Goal: Book appointment/travel/reservation

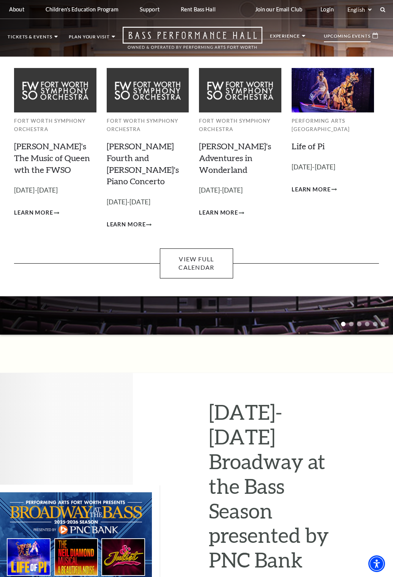
click at [357, 34] on p "Upcoming Events" at bounding box center [347, 38] width 47 height 8
click at [198, 252] on link "View Full Calendar" at bounding box center [196, 264] width 73 height 30
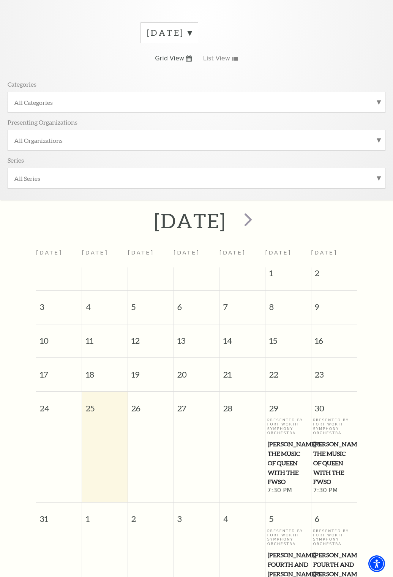
scroll to position [140, 0]
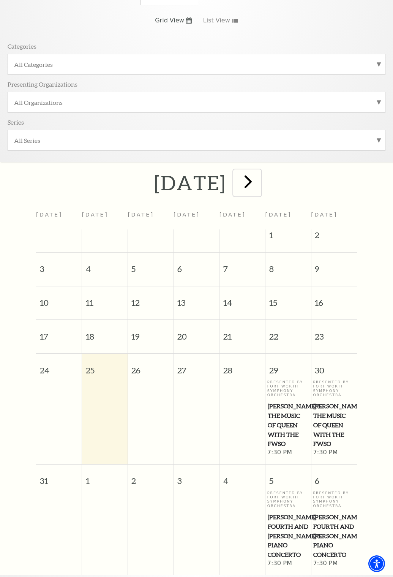
click at [259, 171] on span "next" at bounding box center [249, 182] width 22 height 22
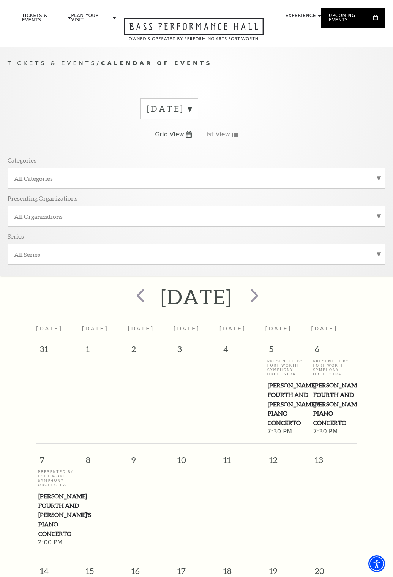
scroll to position [0, 0]
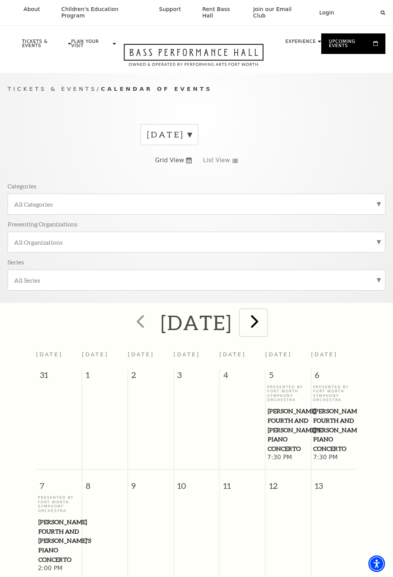
click at [266, 313] on span "next" at bounding box center [255, 322] width 22 height 22
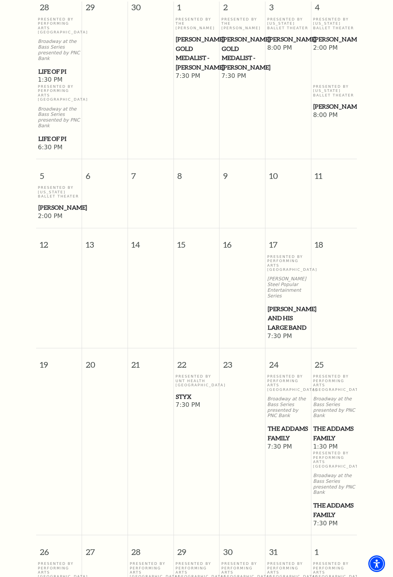
scroll to position [178, 0]
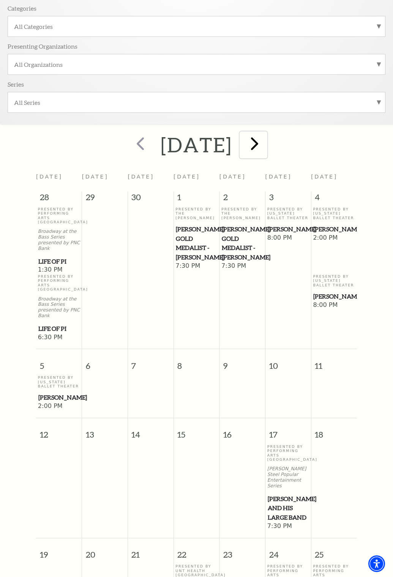
click at [266, 135] on span "next" at bounding box center [255, 144] width 22 height 22
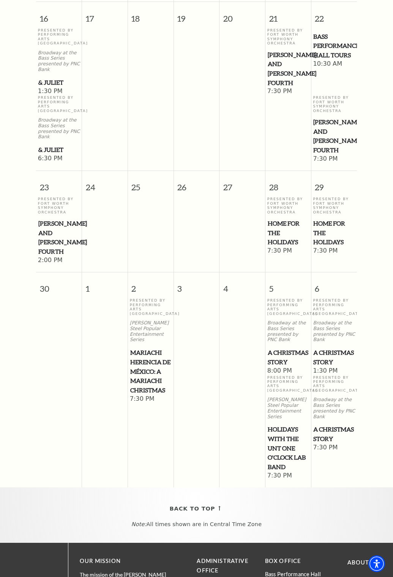
scroll to position [672, 0]
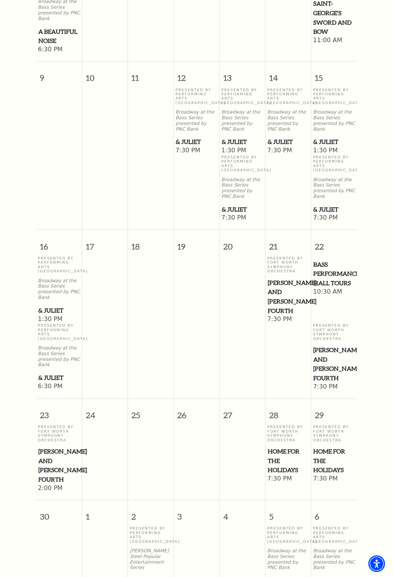
click at [283, 447] on span "Home for the Holidays" at bounding box center [288, 461] width 41 height 28
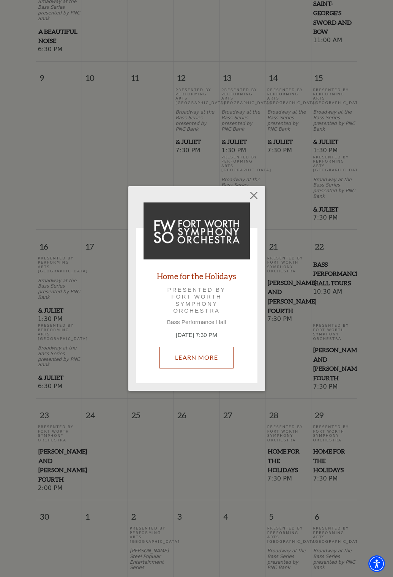
click at [205, 358] on link "Learn More" at bounding box center [197, 357] width 74 height 21
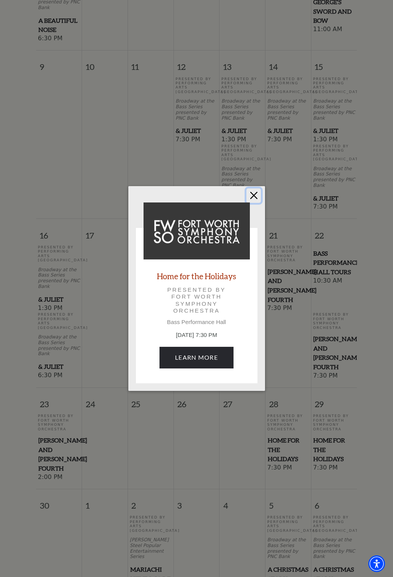
click at [252, 195] on button "Close" at bounding box center [254, 196] width 14 height 14
